Goal: Task Accomplishment & Management: Manage account settings

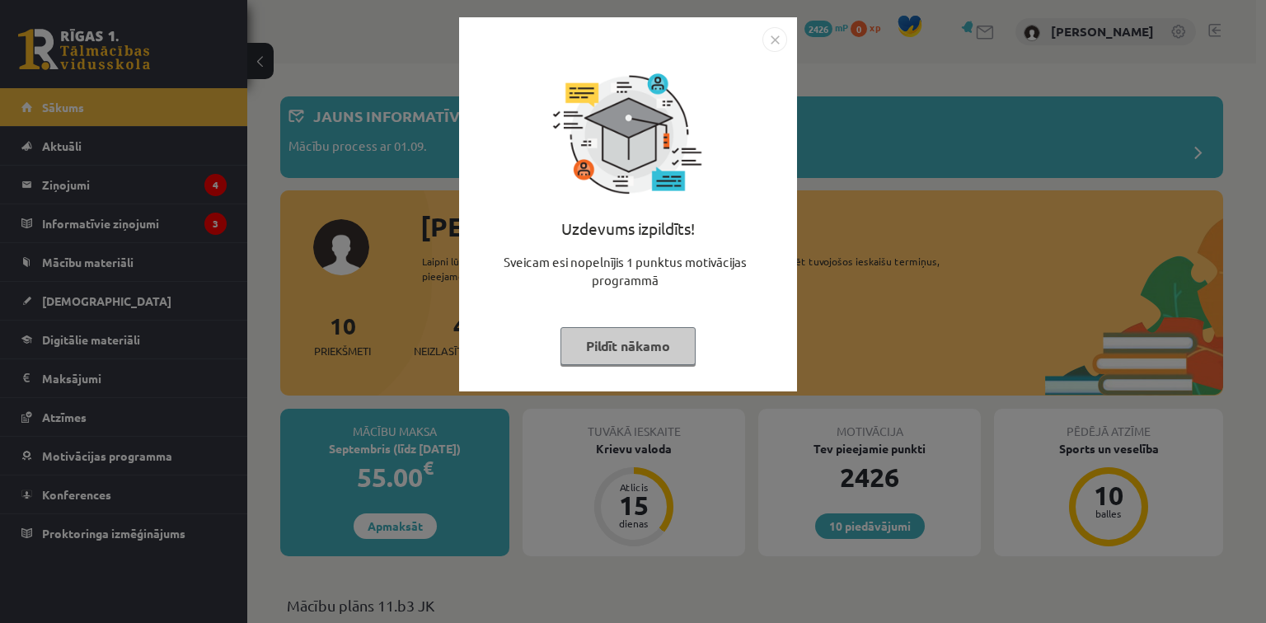
click at [772, 33] on img "Close" at bounding box center [775, 39] width 25 height 25
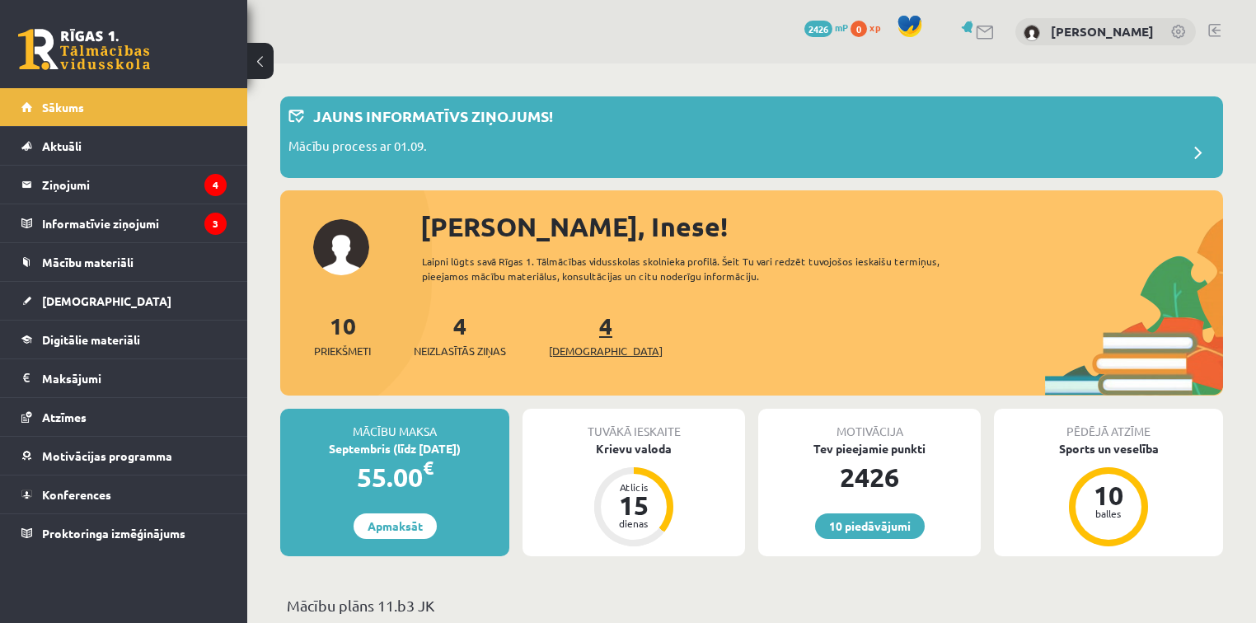
click at [575, 330] on link "4 Ieskaites" at bounding box center [606, 335] width 114 height 49
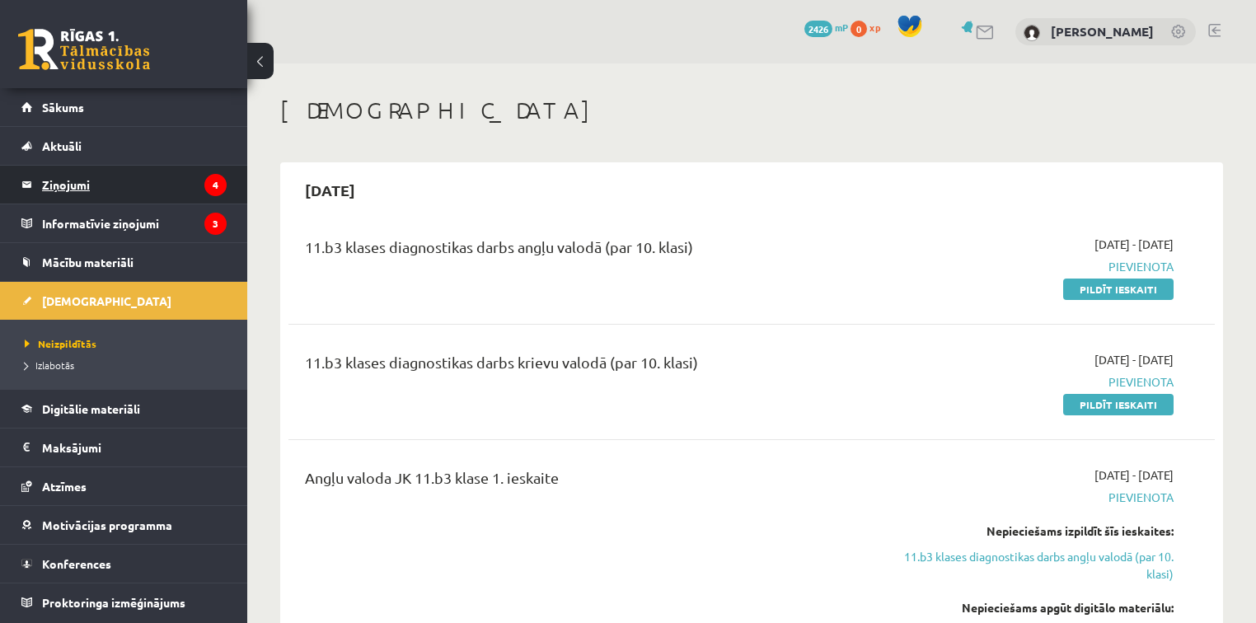
click at [98, 189] on legend "Ziņojumi 4" at bounding box center [134, 185] width 185 height 38
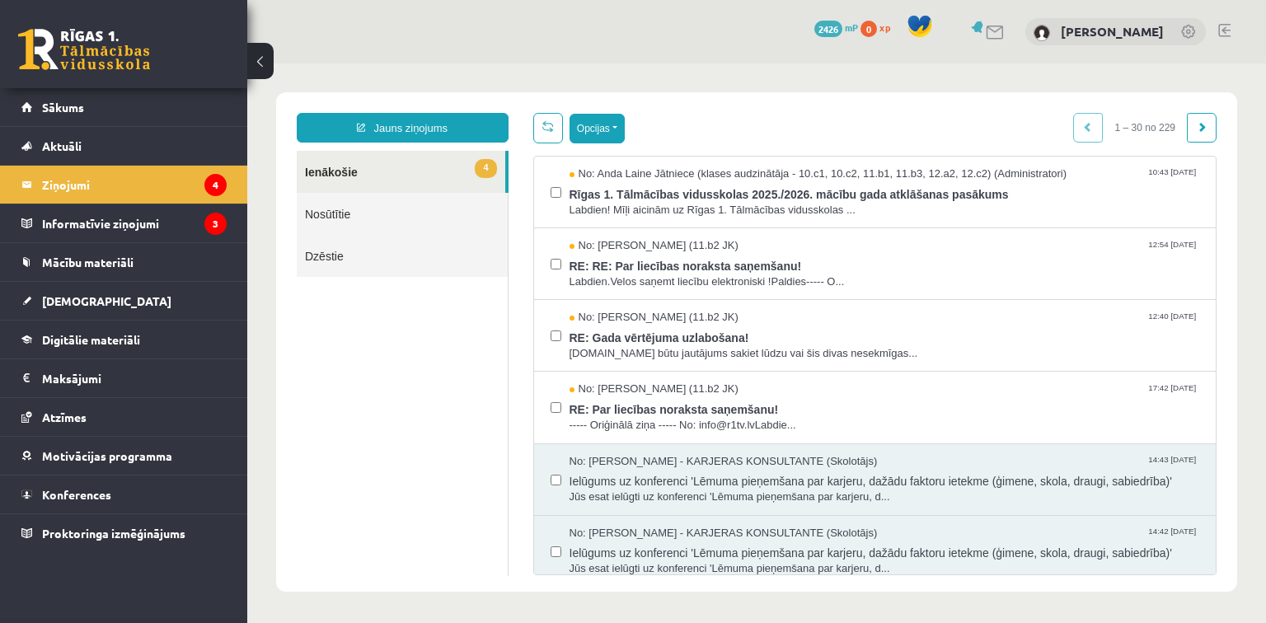
click at [612, 128] on button "Opcijas" at bounding box center [597, 129] width 55 height 30
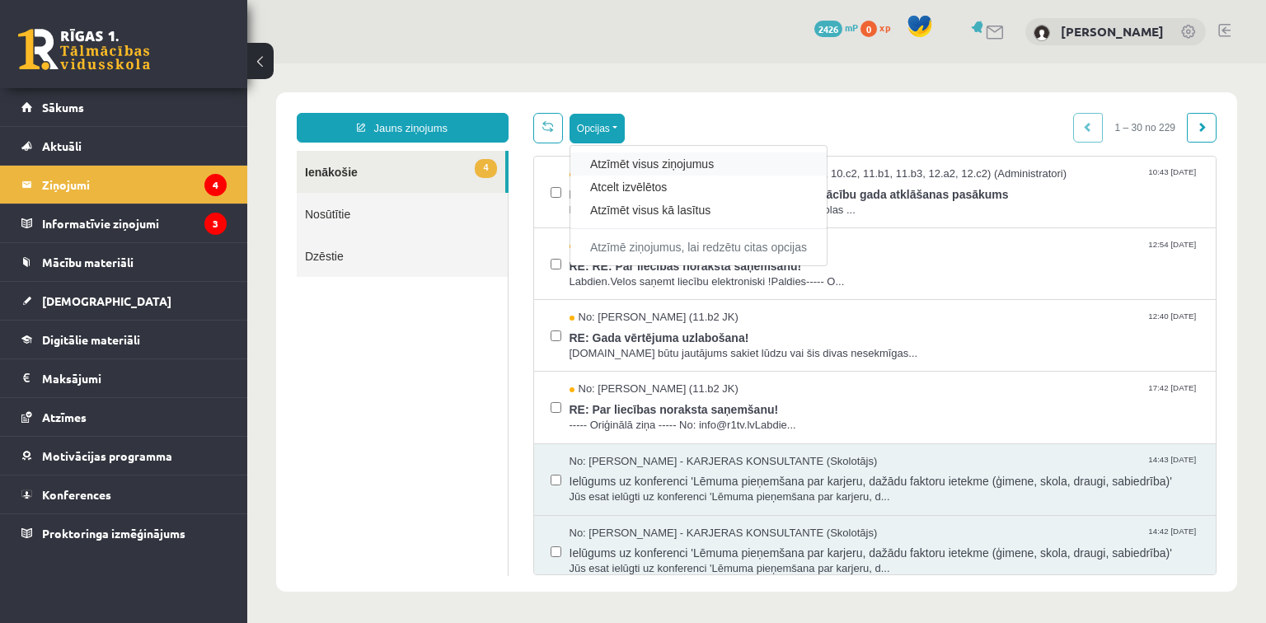
click at [616, 153] on div "Atzīmēt visus ziņojumus" at bounding box center [698, 164] width 256 height 23
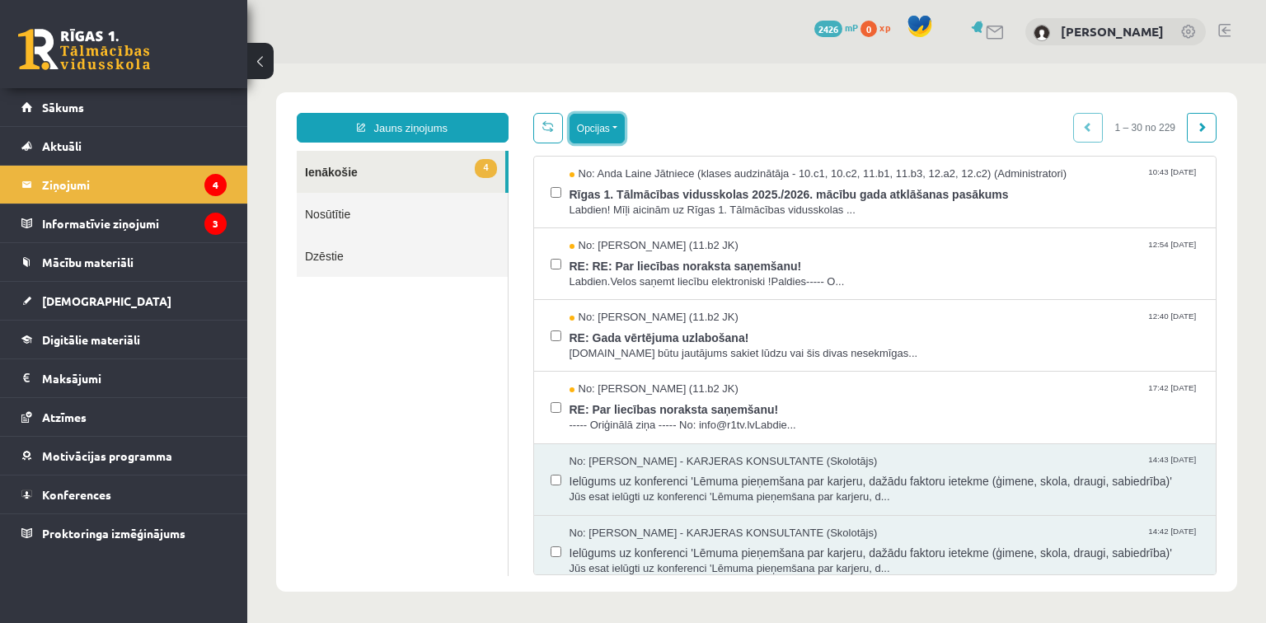
click at [610, 129] on button "Opcijas" at bounding box center [597, 129] width 55 height 30
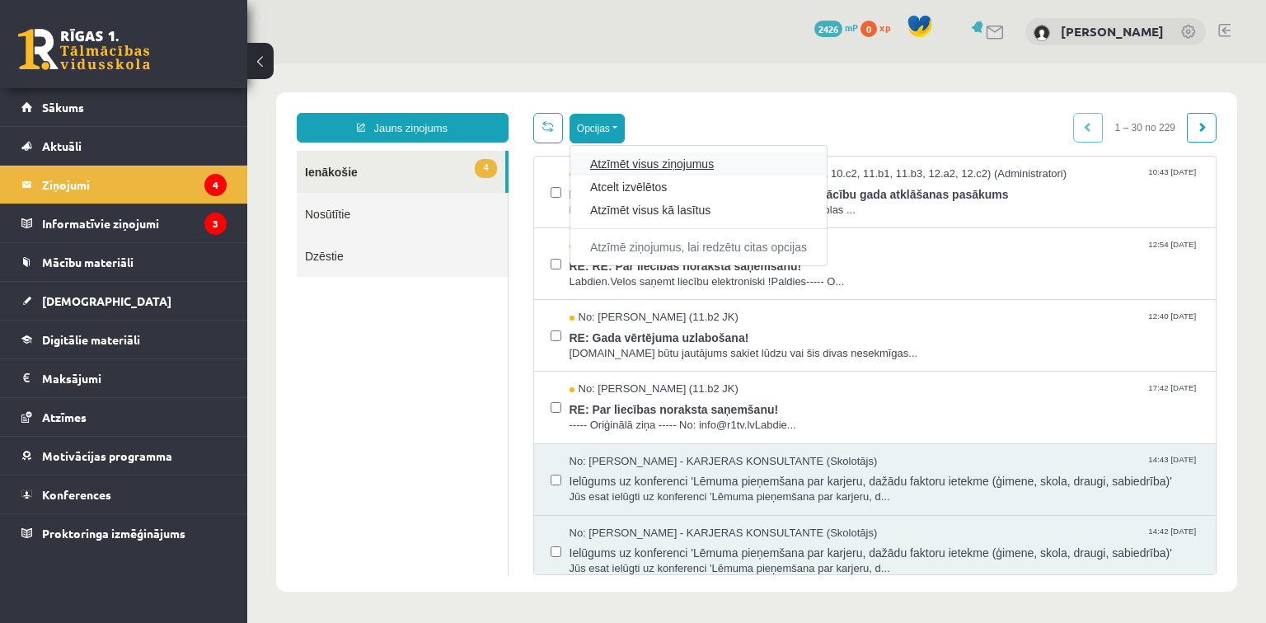
click at [626, 164] on link "Atzīmēt visus ziņojumus" at bounding box center [698, 164] width 217 height 16
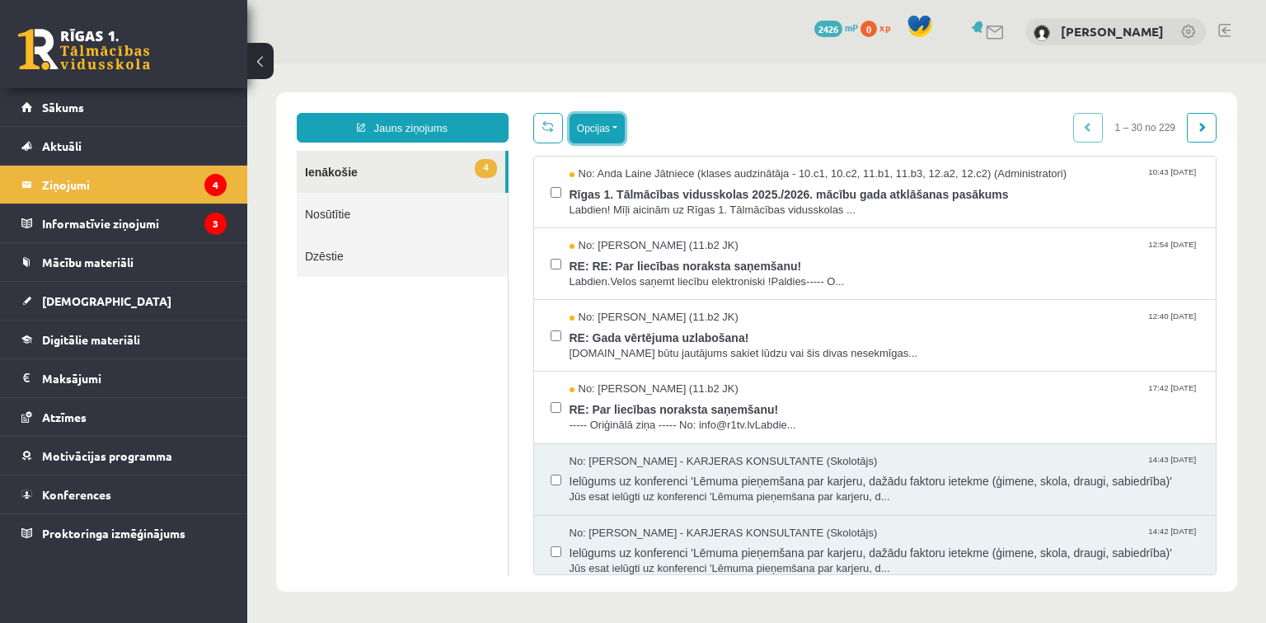
click at [603, 125] on button "Opcijas" at bounding box center [597, 129] width 55 height 30
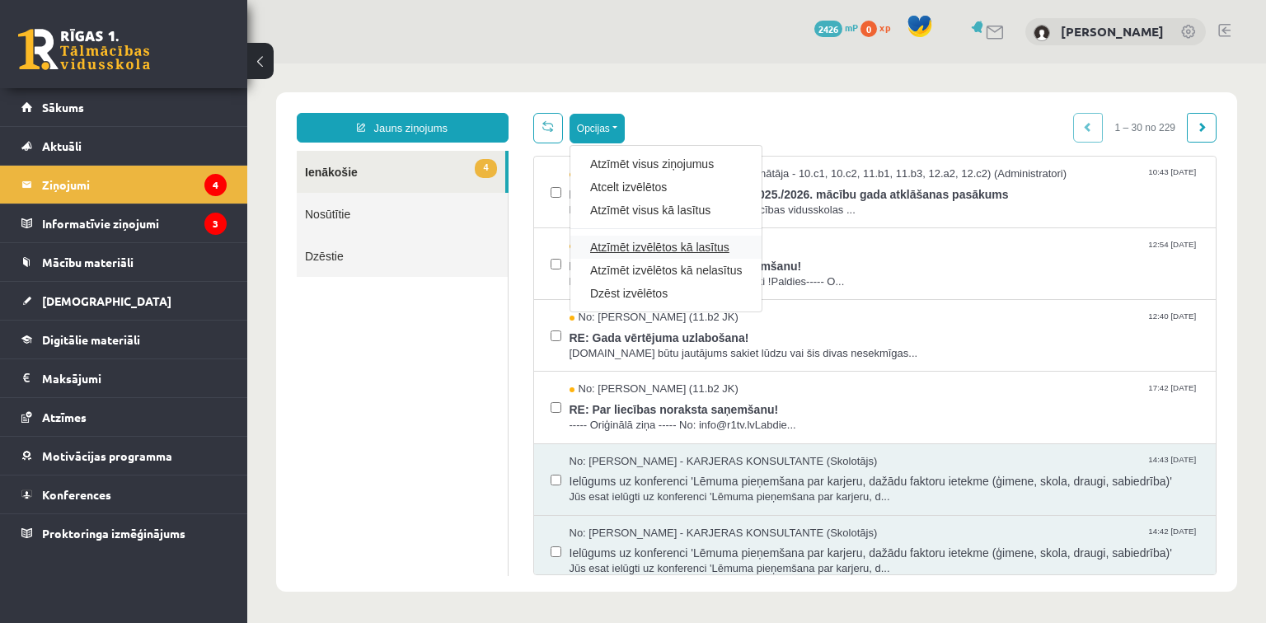
click at [655, 246] on link "Atzīmēt izvēlētos kā lasītus" at bounding box center [666, 247] width 152 height 16
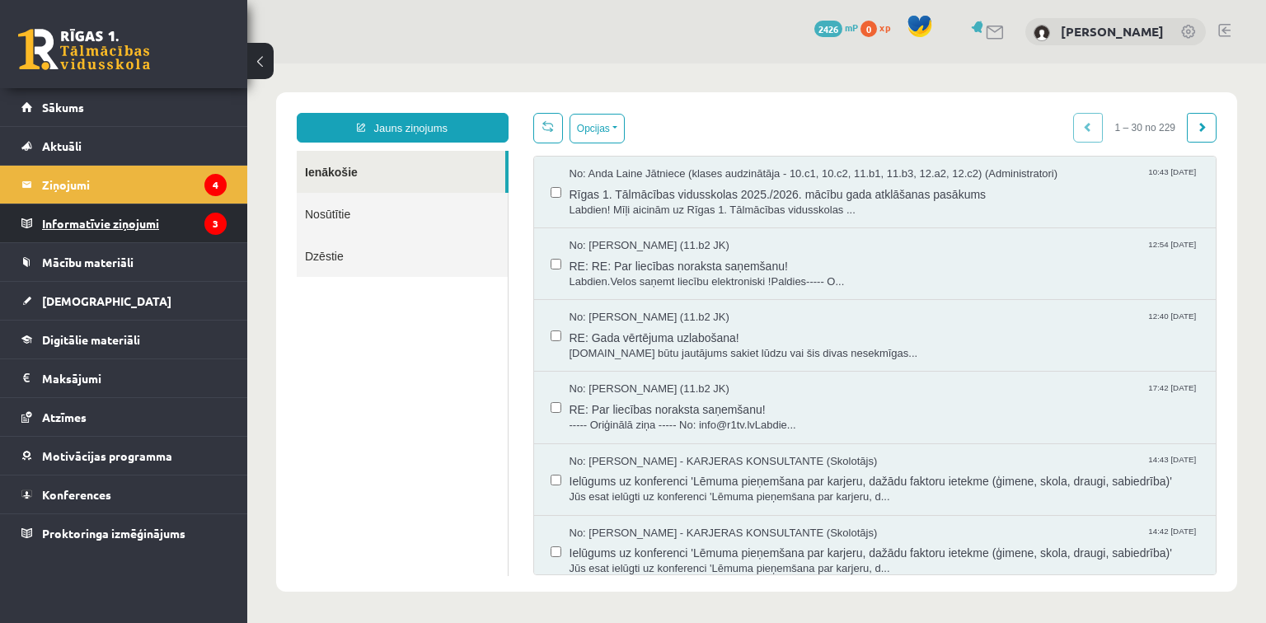
click at [143, 223] on legend "Informatīvie ziņojumi 3" at bounding box center [134, 223] width 185 height 38
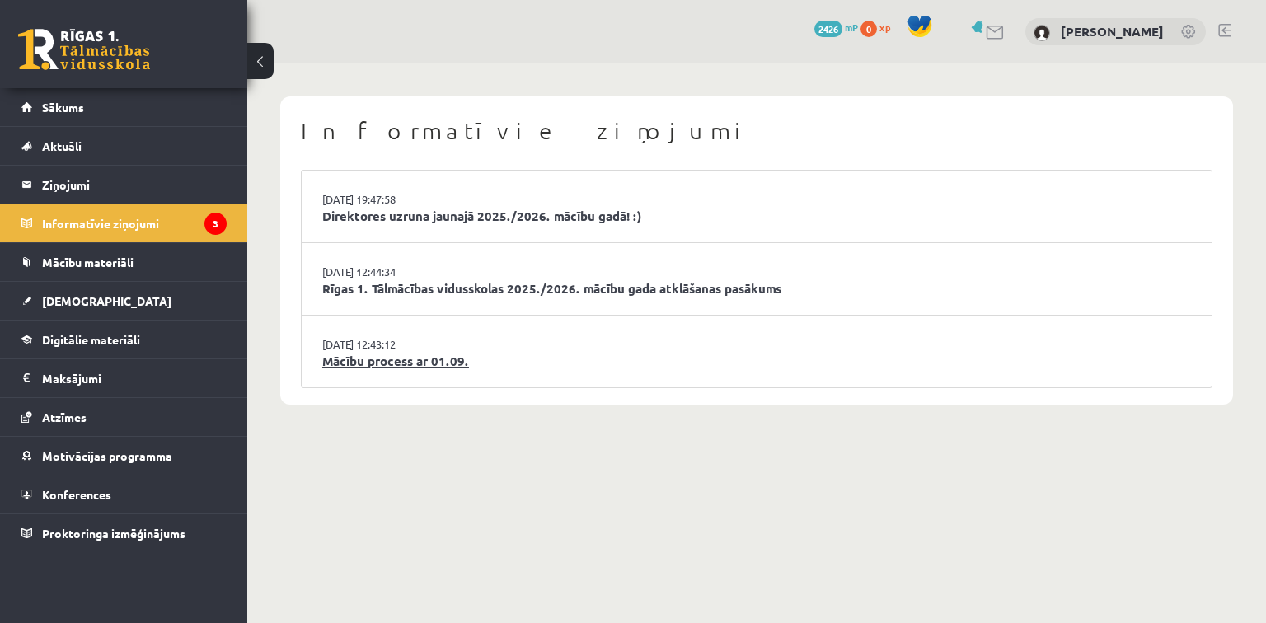
click at [414, 360] on link "Mācību process ar 01.09." at bounding box center [756, 361] width 869 height 19
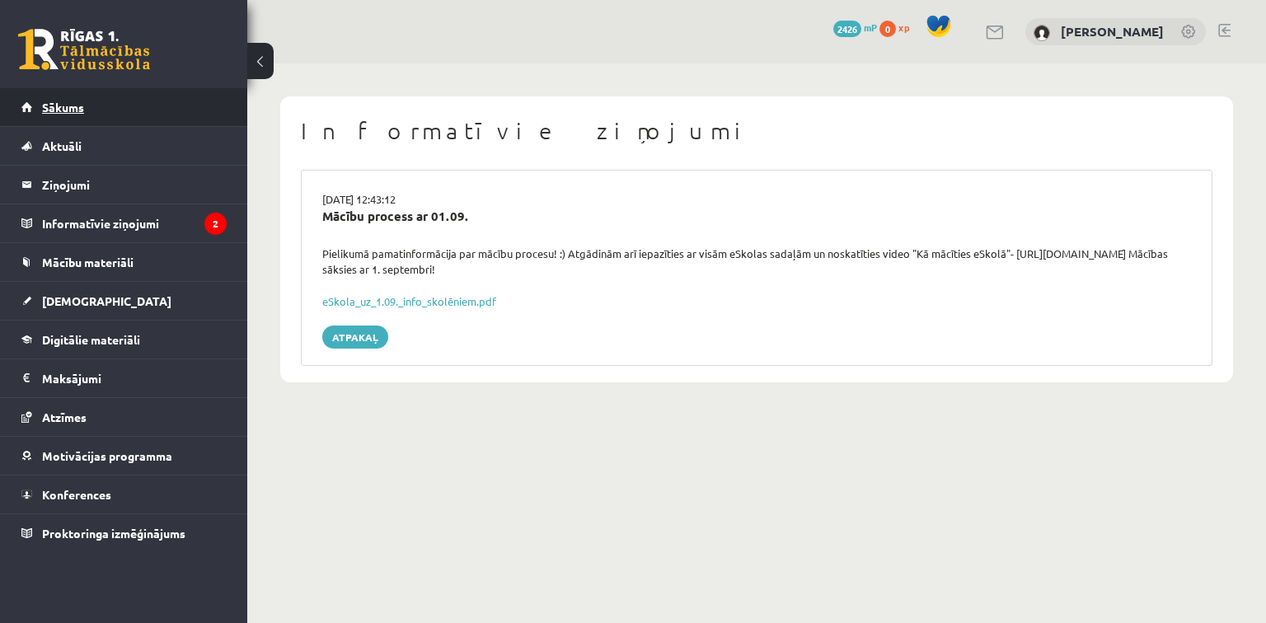
click at [77, 107] on span "Sākums" at bounding box center [63, 107] width 42 height 15
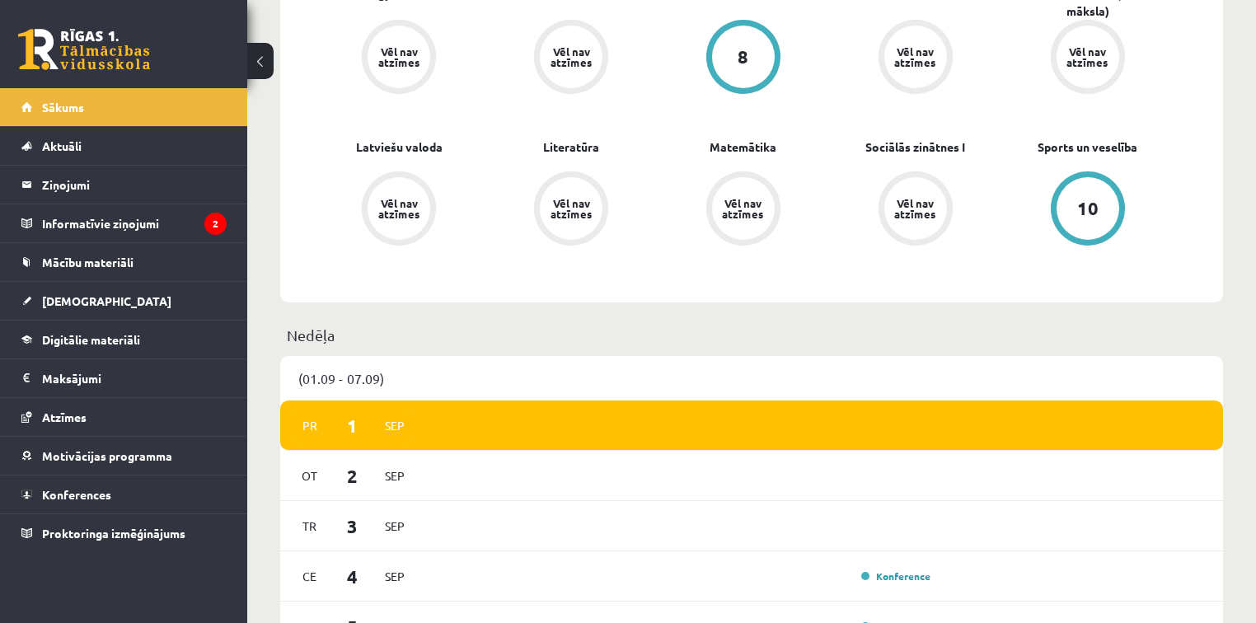
scroll to position [518, 0]
